Goal: Task Accomplishment & Management: Complete application form

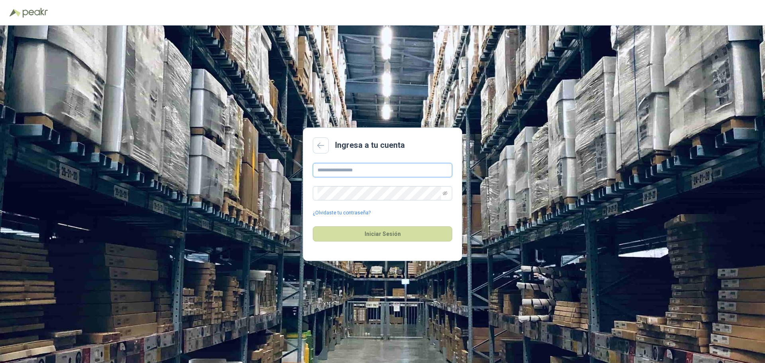
click at [421, 173] on input "text" at bounding box center [382, 170] width 139 height 14
type input "**********"
click at [313, 226] on button "Iniciar Sesión" at bounding box center [382, 233] width 139 height 15
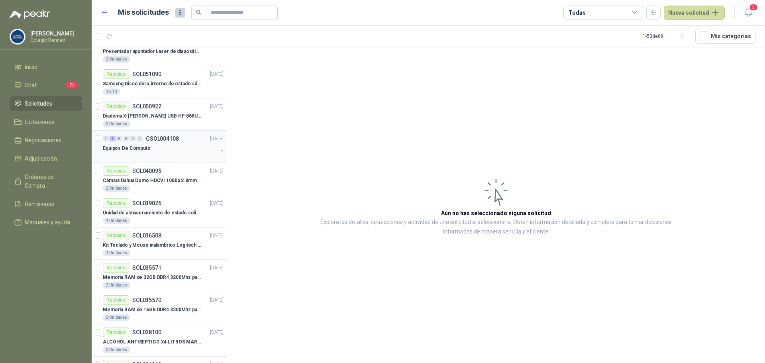
scroll to position [80, 0]
click at [157, 176] on p "Cámara Dahua Domo HDCVI 1080p 2.8mm IP67 Led IR 30m mts nocturnos" at bounding box center [152, 179] width 99 height 8
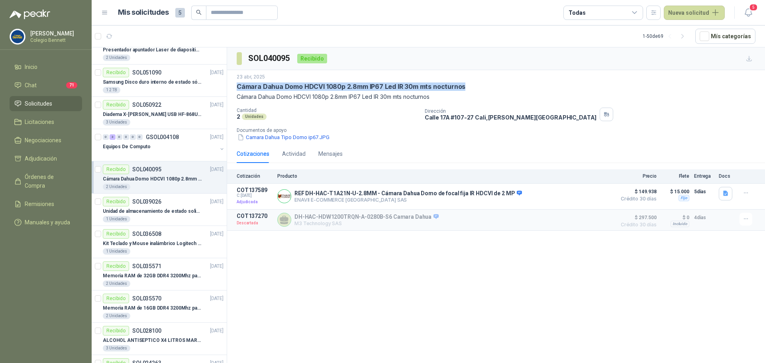
drag, startPoint x: 238, startPoint y: 87, endPoint x: 474, endPoint y: 89, distance: 235.8
click at [474, 89] on div "Cámara Dahua Domo HDCVI 1080p 2.8mm IP67 Led IR 30m mts nocturnos" at bounding box center [496, 86] width 519 height 8
copy p "Cámara Dahua Domo HDCVI 1080p 2.8mm IP67 Led IR 30m mts nocturnos"
click at [698, 11] on button "Nueva solicitud" at bounding box center [694, 13] width 61 height 14
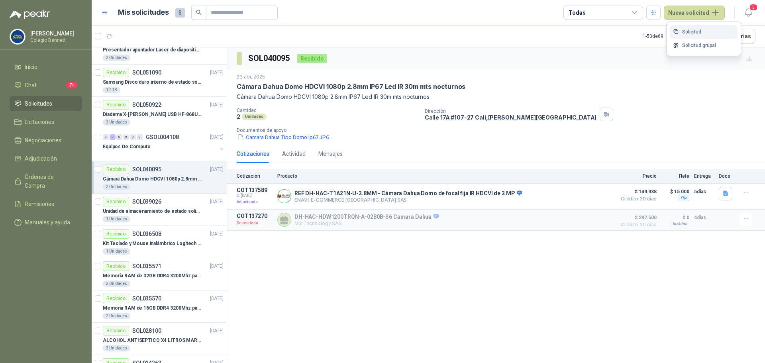
click at [694, 34] on link "Solicitud" at bounding box center [704, 32] width 68 height 14
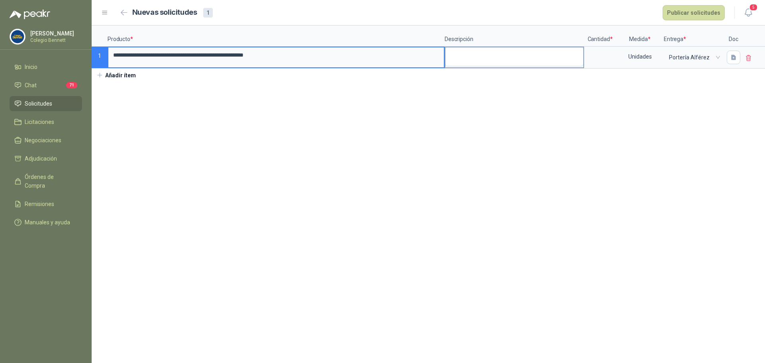
click at [492, 55] on textarea at bounding box center [514, 56] width 138 height 18
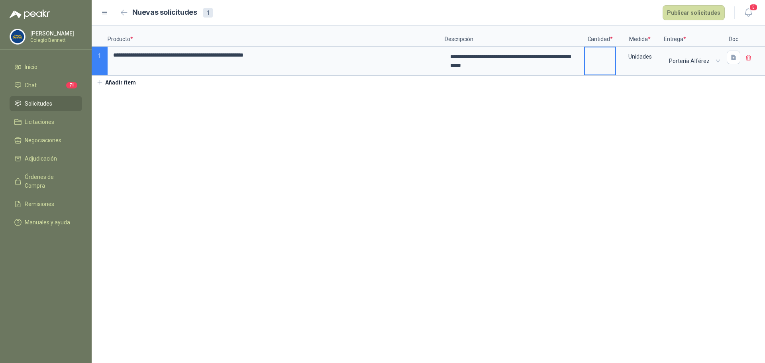
click at [608, 63] on input at bounding box center [600, 55] width 30 height 16
type input "*"
click at [734, 57] on icon "button" at bounding box center [733, 57] width 5 height 5
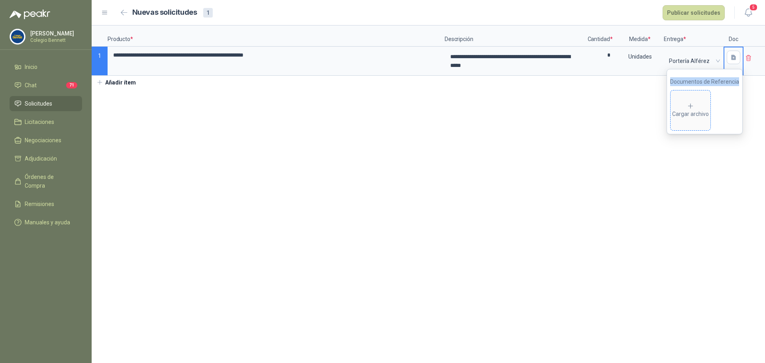
click at [700, 108] on div "Cargar archivo" at bounding box center [690, 110] width 37 height 16
click at [705, 13] on button "Publicar solicitudes" at bounding box center [693, 12] width 62 height 15
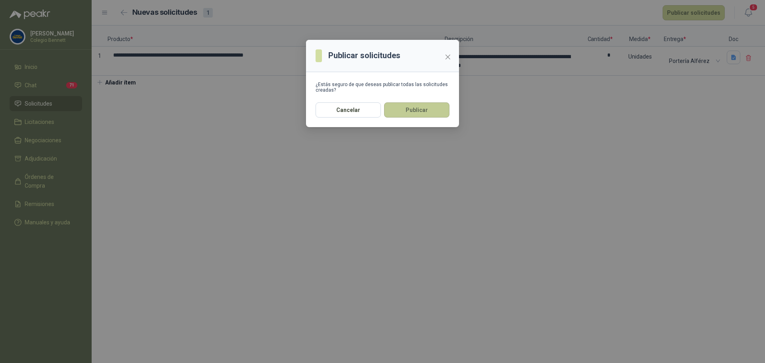
click at [437, 108] on button "Publicar" at bounding box center [416, 109] width 65 height 15
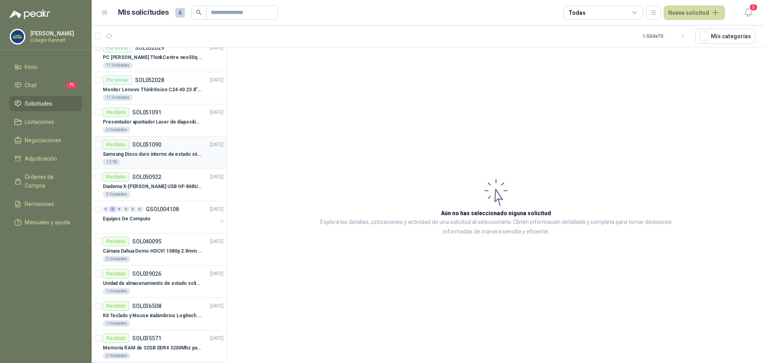
scroll to position [80, 0]
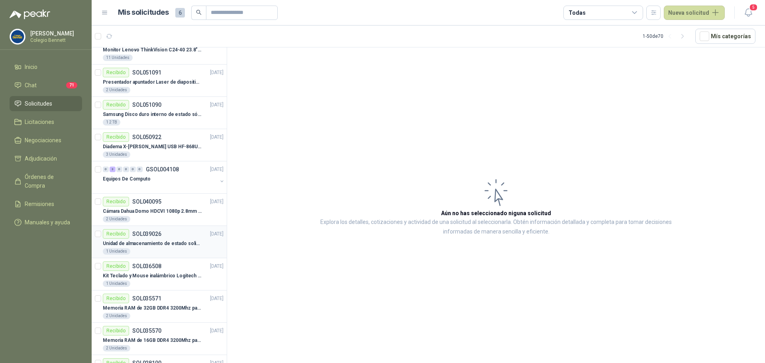
click at [168, 240] on p "Unidad de almacenamiento de estado solido Marca SK hynix [DATE] NVMe 256GB HFM2…" at bounding box center [152, 244] width 99 height 8
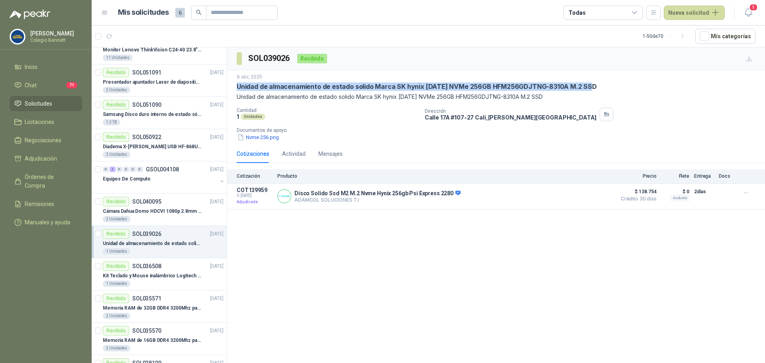
drag, startPoint x: 238, startPoint y: 87, endPoint x: 590, endPoint y: 85, distance: 352.2
click at [590, 85] on div "Unidad de almacenamiento de estado solido Marca SK hynix [DATE] NVMe 256GB HFM2…" at bounding box center [496, 86] width 519 height 8
copy p "Unidad de almacenamiento de estado solido Marca SK hynix [DATE] NVMe 256GB HFM2…"
click at [695, 11] on button "Nueva solicitud" at bounding box center [694, 13] width 61 height 14
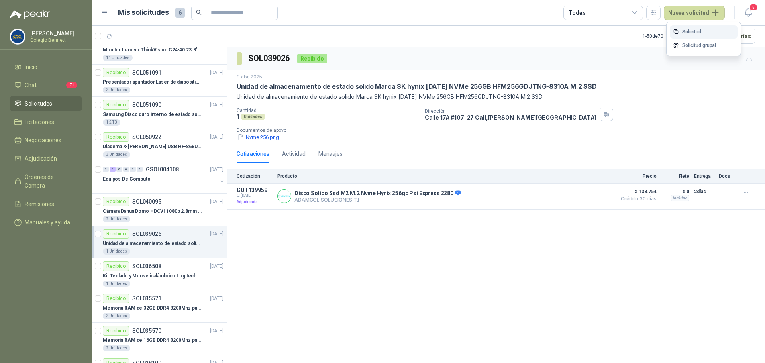
click at [692, 31] on link "Solicitud" at bounding box center [704, 32] width 68 height 14
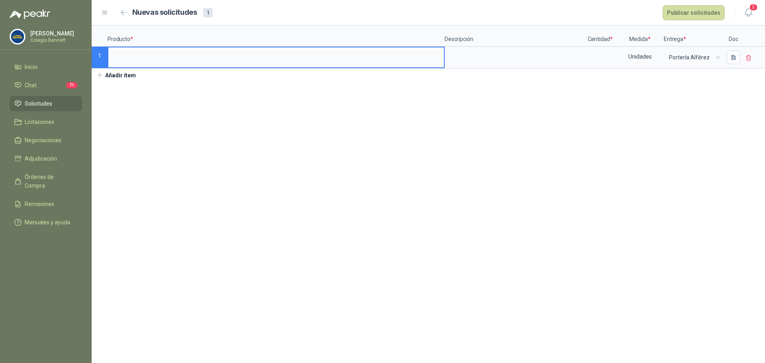
click at [195, 60] on input at bounding box center [275, 55] width 335 height 16
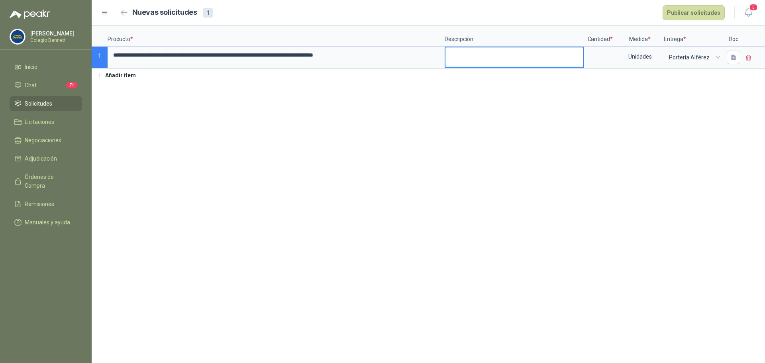
click at [456, 62] on textarea at bounding box center [514, 56] width 138 height 18
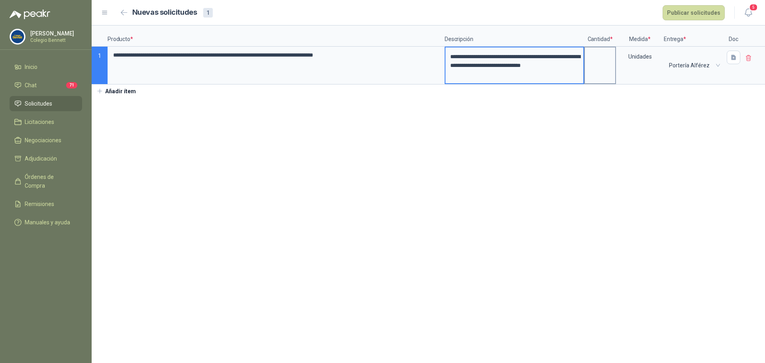
click at [600, 66] on label at bounding box center [600, 65] width 30 height 36
click at [600, 63] on input at bounding box center [600, 55] width 30 height 16
type input "*"
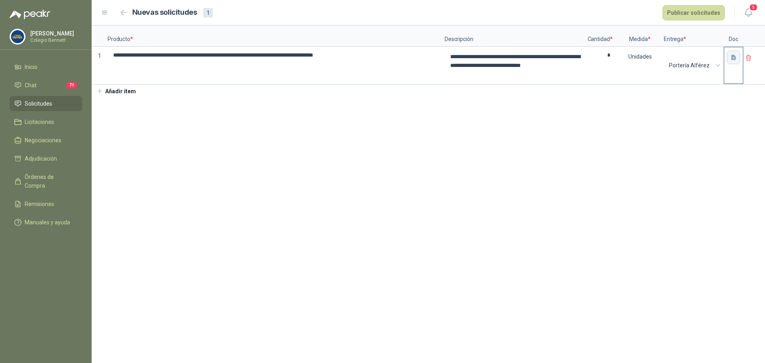
click at [735, 59] on icon "button" at bounding box center [733, 57] width 5 height 5
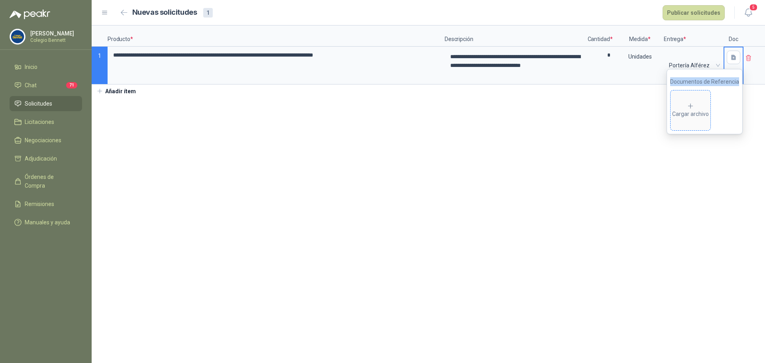
click at [692, 104] on icon at bounding box center [690, 106] width 4 height 4
click at [693, 14] on button "Publicar solicitudes" at bounding box center [693, 12] width 62 height 15
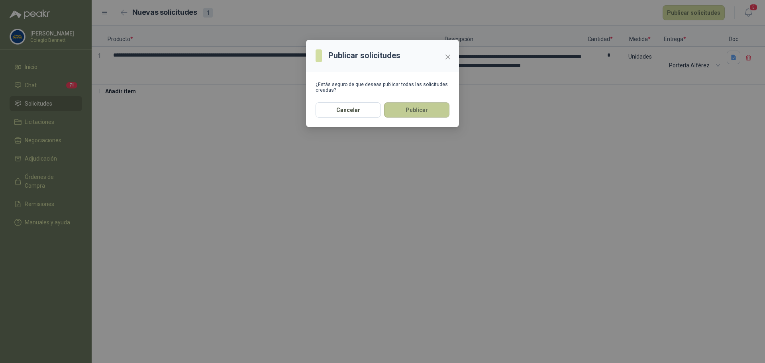
click at [409, 111] on button "Publicar" at bounding box center [416, 109] width 65 height 15
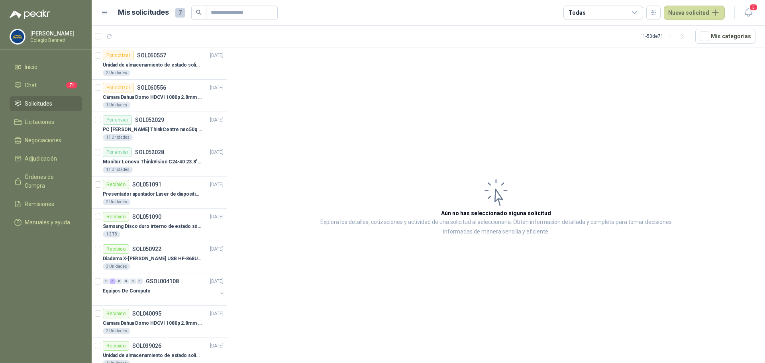
click at [43, 104] on span "Solicitudes" at bounding box center [38, 103] width 27 height 9
